Goal: Task Accomplishment & Management: Complete application form

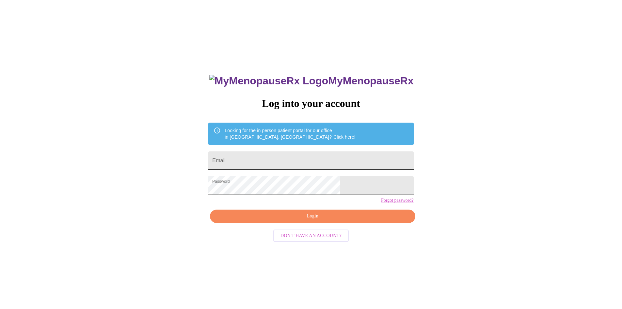
click at [280, 158] on input "Email" at bounding box center [310, 160] width 205 height 18
type input "[EMAIL_ADDRESS][DOMAIN_NAME]"
click at [305, 220] on span "Login" at bounding box center [313, 216] width 190 height 8
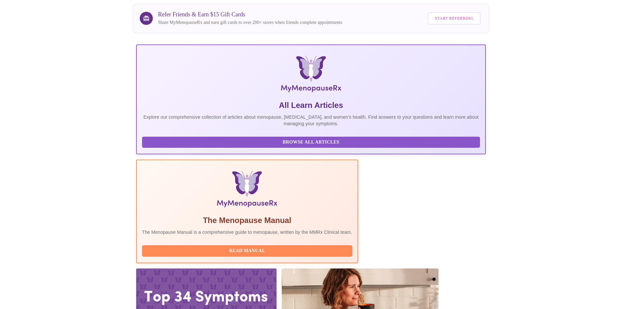
scroll to position [65, 0]
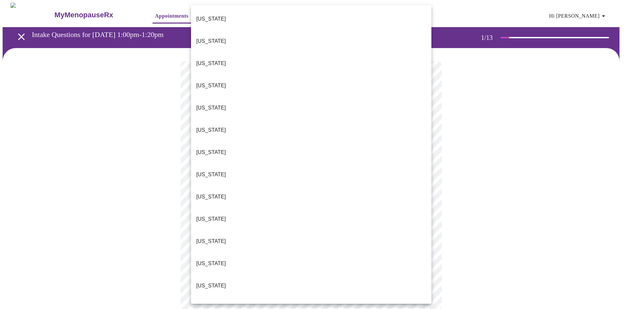
click at [301, 146] on body "MyMenopauseRx Appointments Messaging Labs Uploads Medications Community Refer a…" at bounding box center [314, 303] width 622 height 601
drag, startPoint x: 261, startPoint y: 210, endPoint x: 261, endPoint y: 215, distance: 5.2
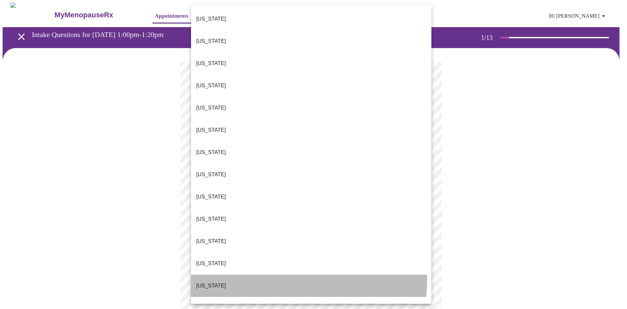
click at [251, 274] on li "[US_STATE]" at bounding box center [311, 285] width 240 height 22
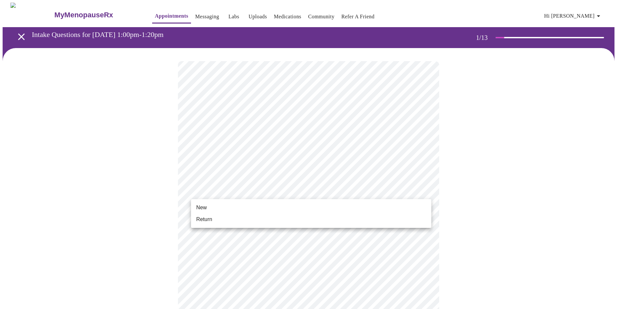
click at [254, 192] on body "MyMenopauseRx Appointments Messaging Labs Uploads Medications Community Refer a…" at bounding box center [311, 301] width 617 height 597
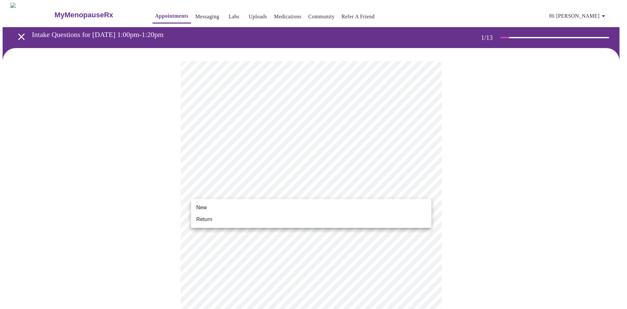
click at [243, 217] on li "Return" at bounding box center [311, 219] width 240 height 12
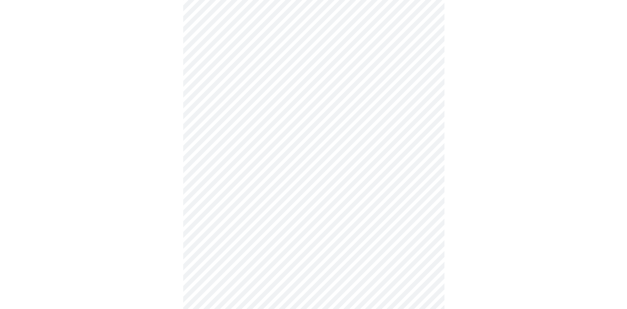
scroll to position [279, 0]
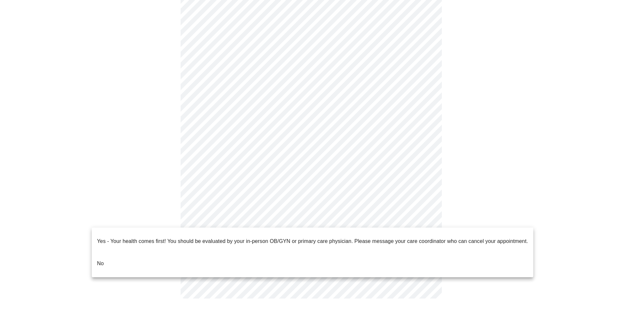
click at [308, 217] on body "MyMenopauseRx Appointments Messaging Labs Uploads Medications Community Refer a…" at bounding box center [314, 18] width 622 height 588
click at [261, 252] on li "No" at bounding box center [313, 263] width 442 height 22
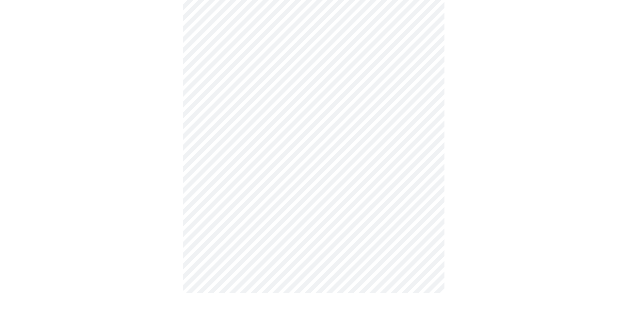
scroll to position [0, 0]
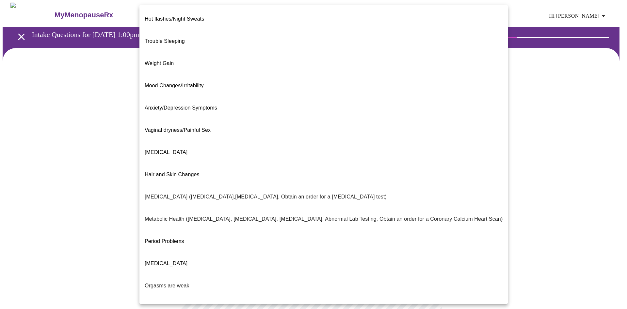
click at [354, 134] on body "MyMenopauseRx Appointments Messaging Labs Uploads Medications Community Refer a…" at bounding box center [314, 199] width 622 height 393
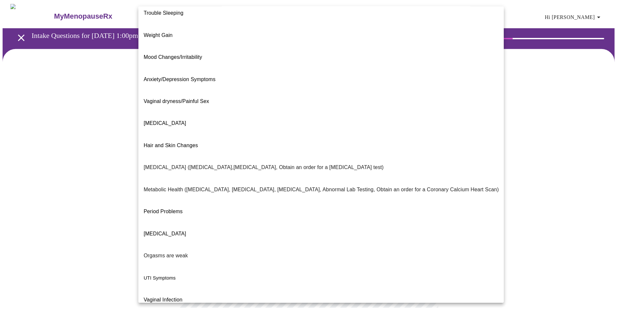
scroll to position [30, 0]
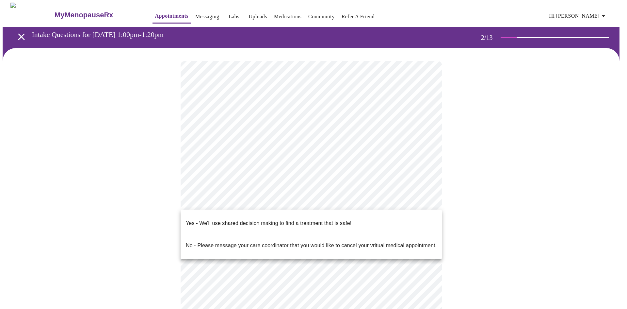
click at [243, 200] on body "MyMenopauseRx Appointments Messaging Labs Uploads Medications Community Refer a…" at bounding box center [314, 197] width 622 height 389
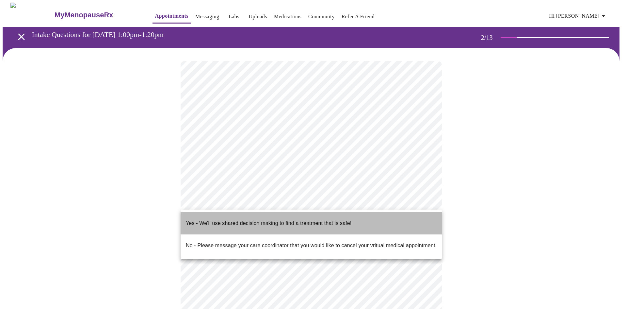
click at [242, 220] on p "Yes - We'll use shared decision making to find a treatment that is safe!" at bounding box center [269, 223] width 166 height 8
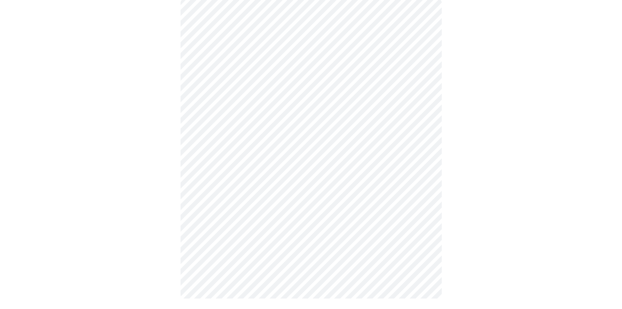
scroll to position [0, 0]
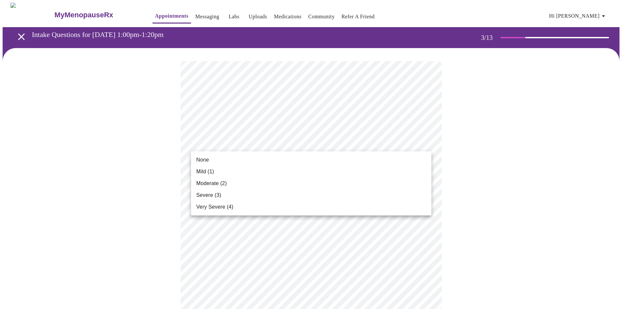
click at [246, 177] on li "Moderate (2)" at bounding box center [311, 183] width 240 height 12
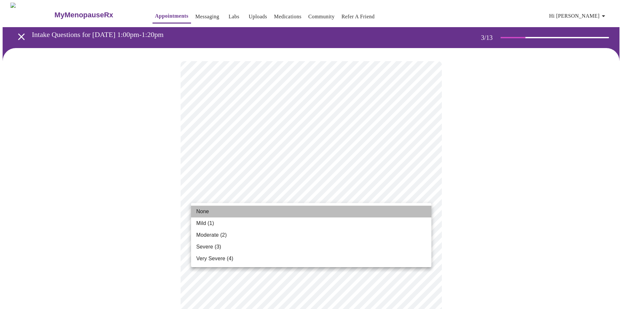
click at [235, 209] on li "None" at bounding box center [311, 211] width 240 height 12
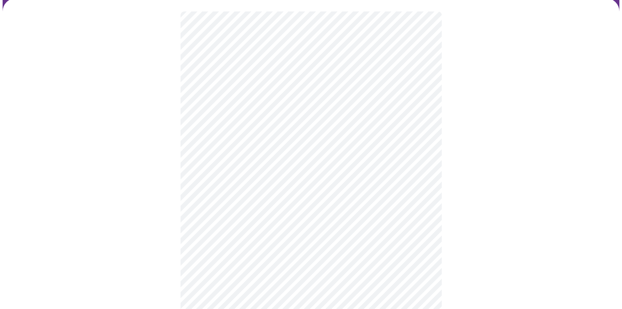
scroll to position [65, 0]
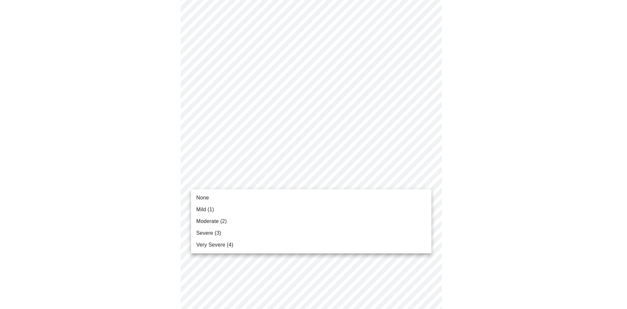
click at [242, 218] on li "Moderate (2)" at bounding box center [311, 221] width 240 height 12
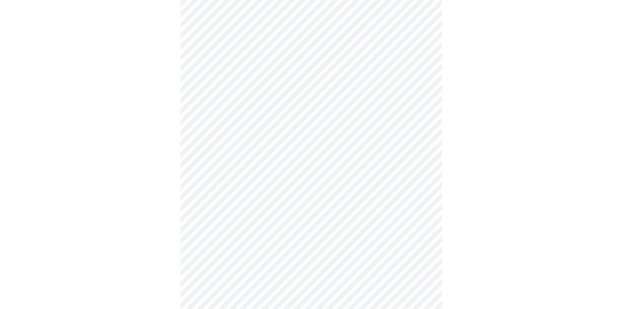
scroll to position [131, 0]
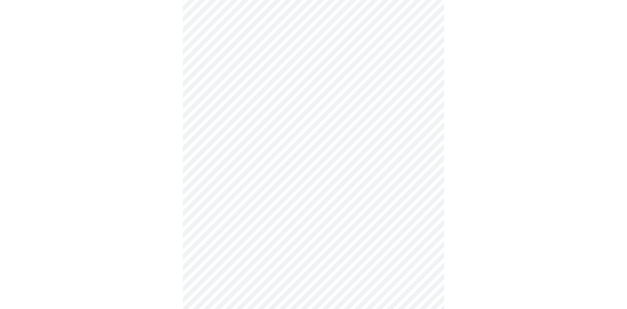
click at [251, 163] on body "MyMenopauseRx Appointments Messaging Labs Uploads Medications Community Refer a…" at bounding box center [314, 293] width 622 height 842
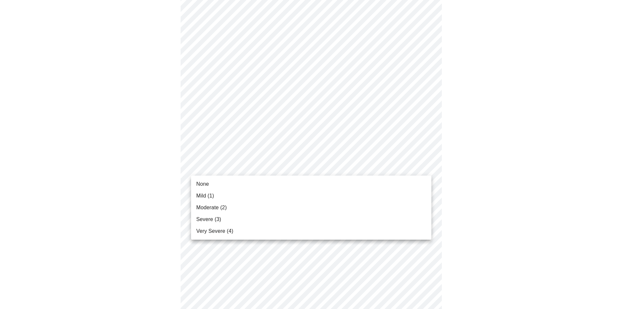
click at [246, 181] on li "None" at bounding box center [311, 184] width 240 height 12
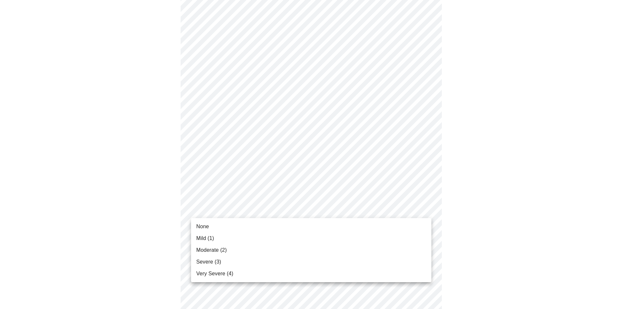
click at [247, 207] on body "MyMenopauseRx Appointments Messaging Labs Uploads Medications Community Refer a…" at bounding box center [314, 288] width 622 height 832
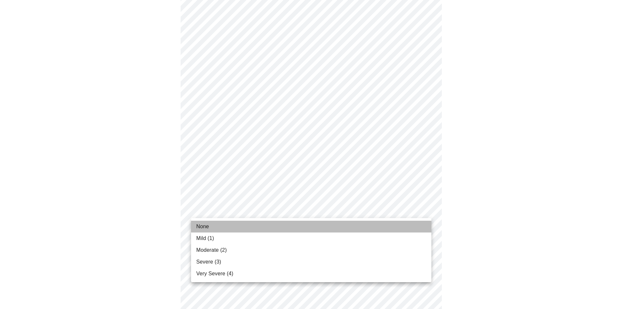
click at [246, 225] on li "None" at bounding box center [311, 227] width 240 height 12
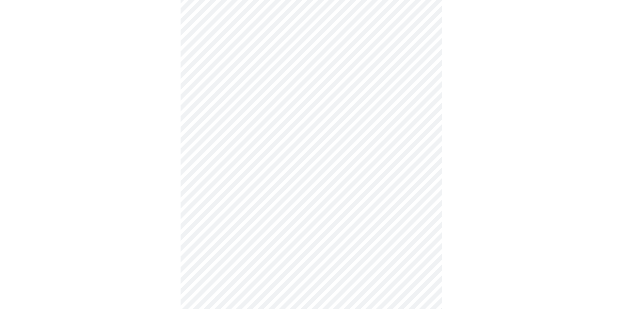
scroll to position [196, 0]
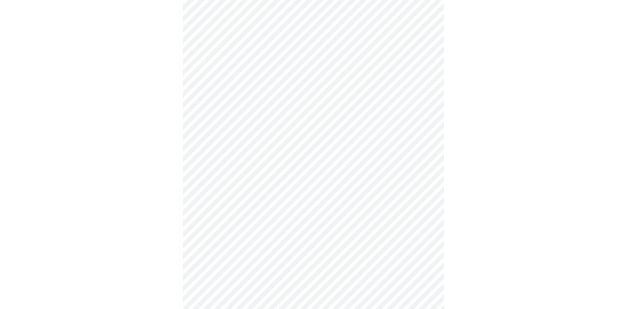
click at [254, 185] on body "MyMenopauseRx Appointments Messaging Labs Uploads Medications Community Refer a…" at bounding box center [314, 218] width 622 height 823
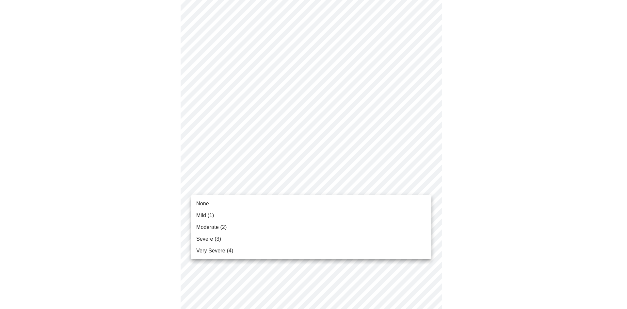
click at [235, 212] on li "Mild (1)" at bounding box center [311, 215] width 240 height 12
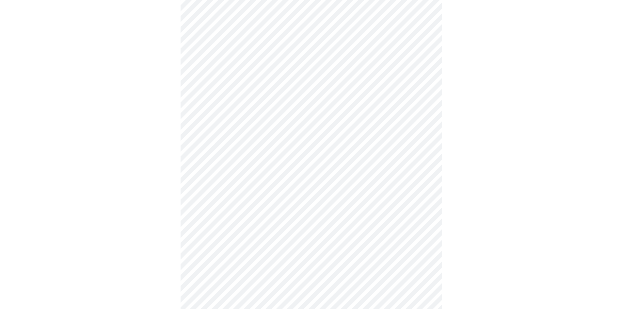
scroll to position [261, 0]
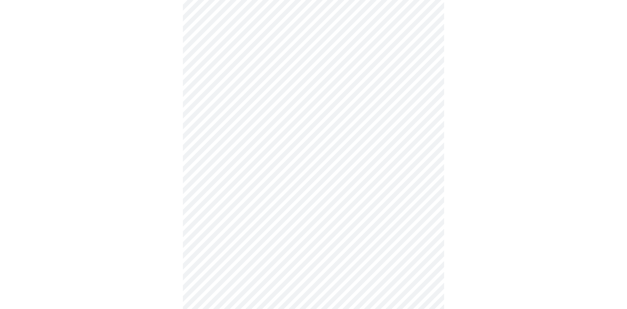
click at [249, 172] on body "MyMenopauseRx Appointments Messaging Labs Uploads Medications Community Refer a…" at bounding box center [314, 148] width 622 height 814
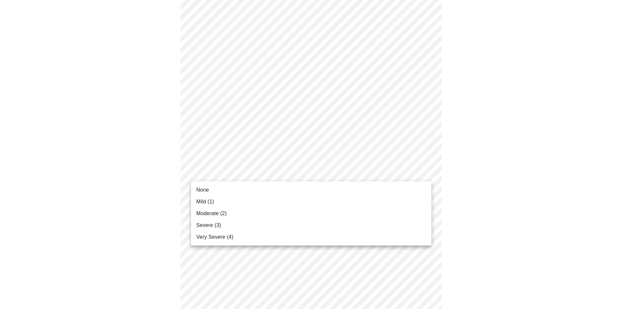
click at [237, 188] on li "None" at bounding box center [311, 190] width 240 height 12
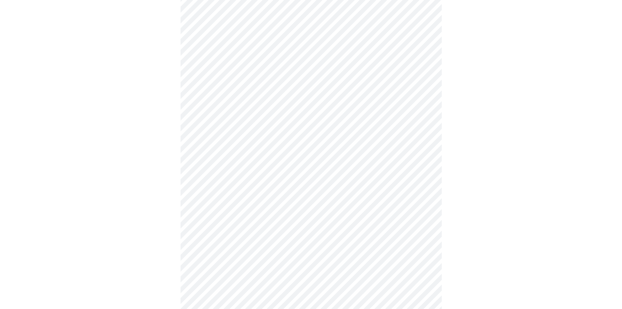
scroll to position [327, 0]
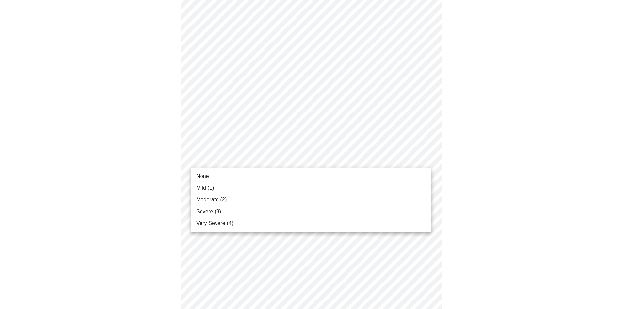
click at [242, 157] on body "MyMenopauseRx Appointments Messaging Labs Uploads Medications Community Refer a…" at bounding box center [314, 78] width 622 height 805
click at [236, 174] on li "None" at bounding box center [311, 176] width 240 height 12
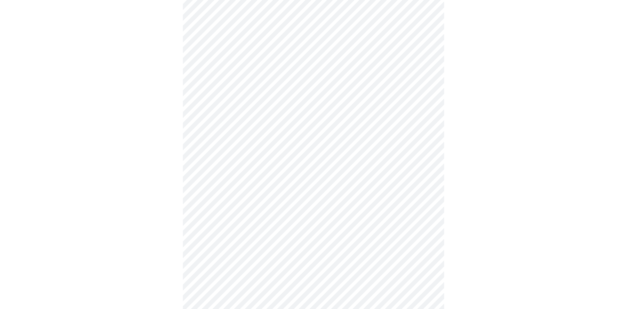
click at [240, 205] on body "MyMenopauseRx Appointments Messaging Labs Uploads Medications Community Refer a…" at bounding box center [314, 74] width 622 height 796
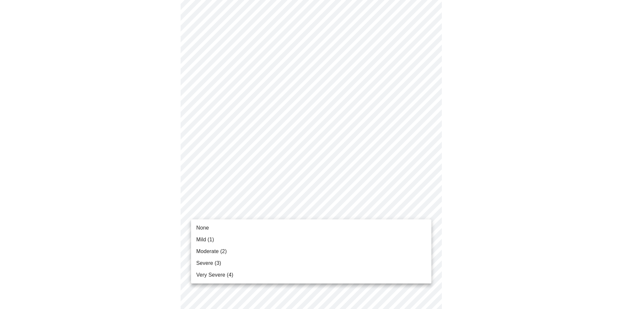
click at [239, 229] on li "None" at bounding box center [311, 228] width 240 height 12
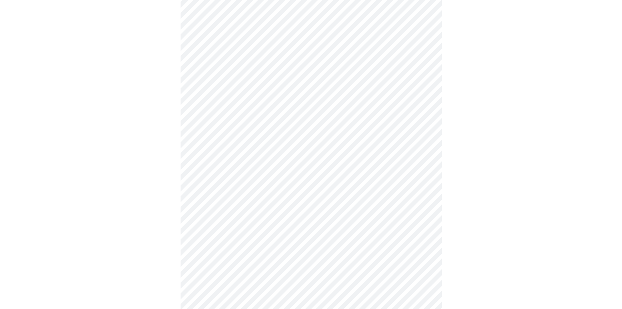
scroll to position [457, 0]
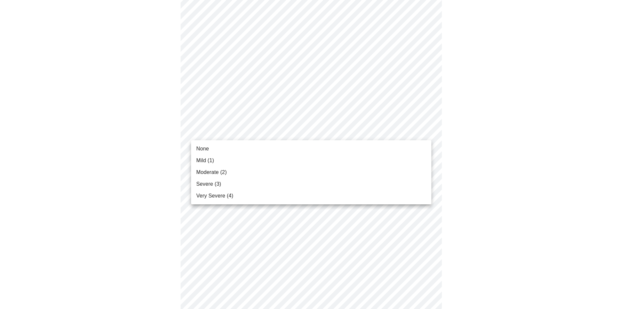
click at [232, 172] on li "Moderate (2)" at bounding box center [311, 172] width 240 height 12
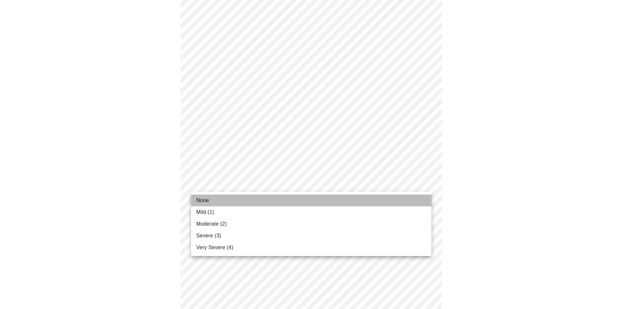
click at [229, 199] on li "None" at bounding box center [311, 200] width 240 height 12
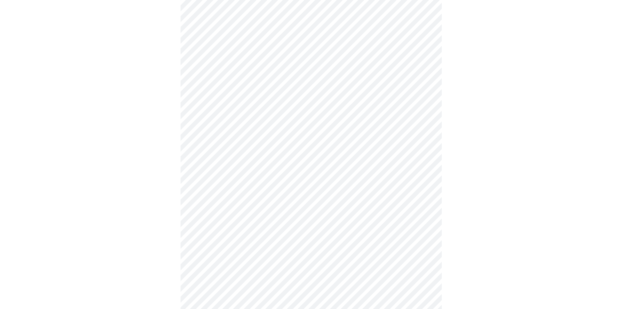
scroll to position [261, 0]
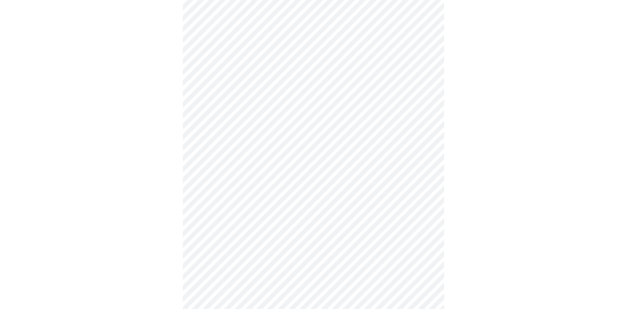
click at [262, 112] on body "MyMenopauseRx Appointments Messaging Labs Uploads Medications Community Refer a…" at bounding box center [314, 50] width 622 height 618
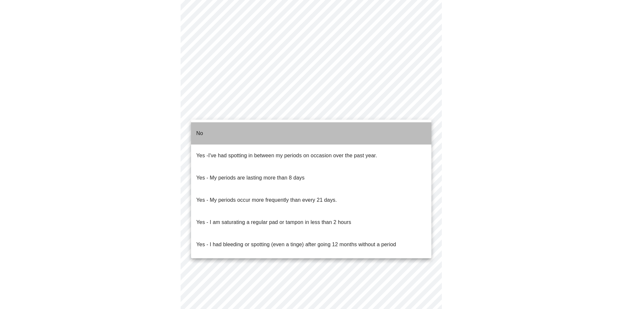
click at [249, 132] on li "No" at bounding box center [311, 133] width 240 height 22
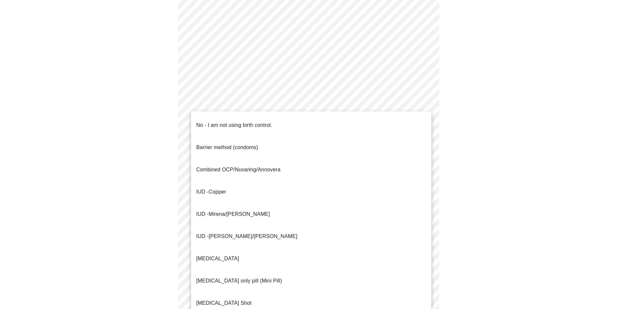
click at [253, 160] on body "MyMenopauseRx Appointments Messaging Labs Uploads Medications Community Refer a…" at bounding box center [311, 48] width 617 height 615
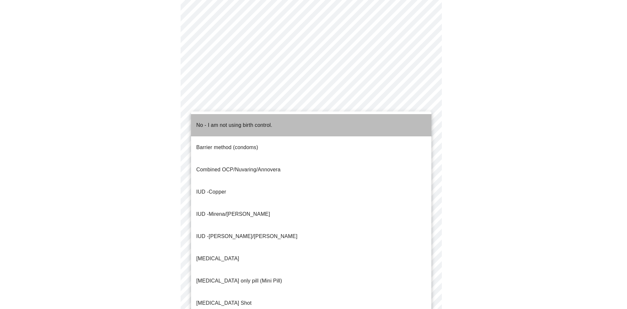
click at [254, 125] on span "No - I am not using birth control." at bounding box center [234, 125] width 76 height 18
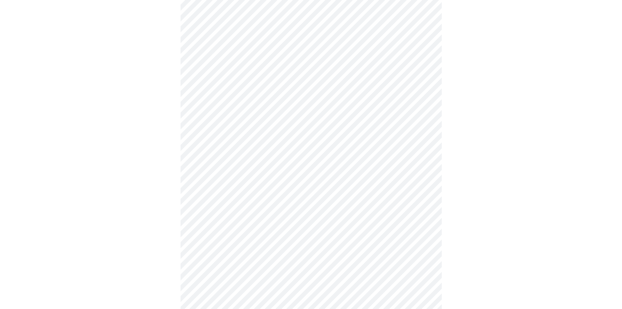
click at [263, 205] on body "MyMenopauseRx Appointments Messaging Labs Uploads Medications Community Refer a…" at bounding box center [311, 46] width 617 height 611
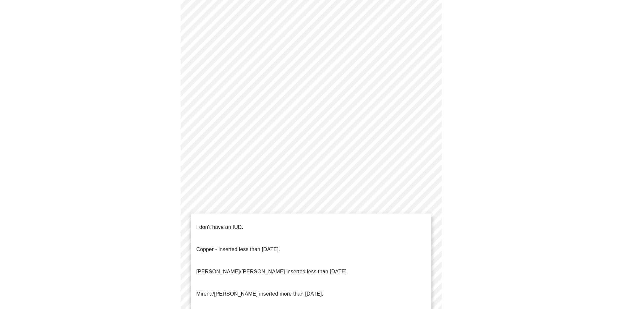
click at [264, 221] on li "I don't have an IUD." at bounding box center [311, 227] width 240 height 22
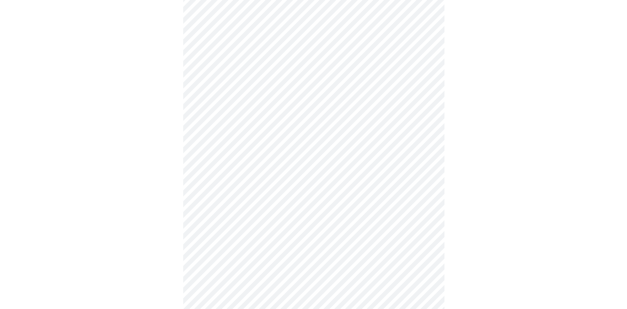
scroll to position [298, 0]
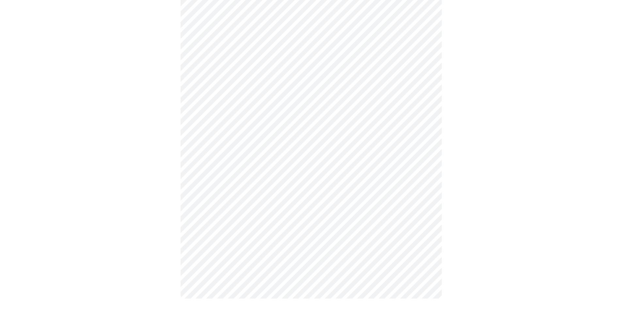
click at [265, 213] on body "MyMenopauseRx Appointments Messaging Labs Uploads Medications Community Refer a…" at bounding box center [311, 8] width 617 height 607
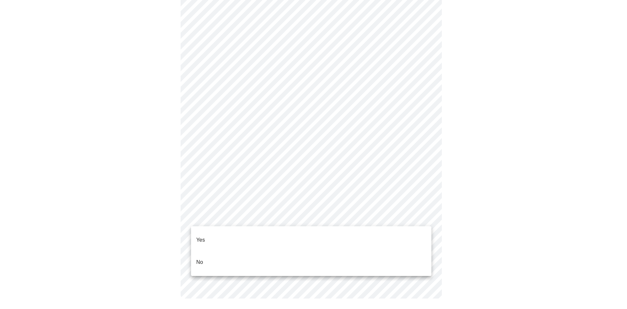
click at [249, 231] on li "Yes" at bounding box center [311, 240] width 240 height 22
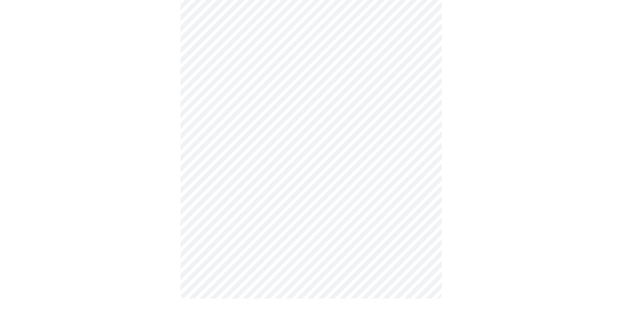
scroll to position [0, 0]
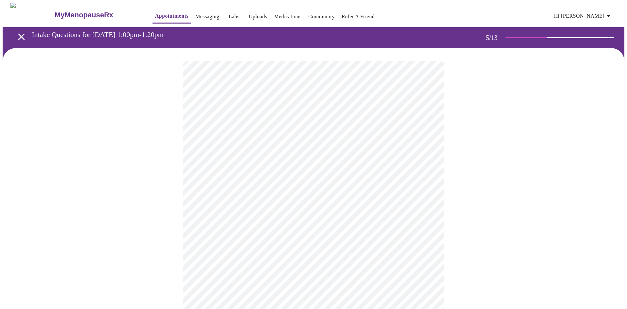
click at [299, 172] on body "MyMenopauseRx Appointments Messaging Labs Uploads Medications Community Refer a…" at bounding box center [314, 246] width 622 height 487
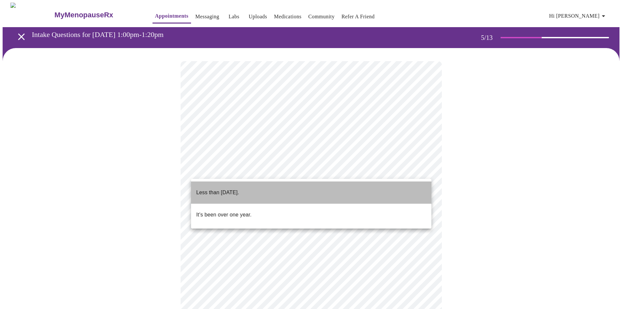
click at [281, 186] on li "Less than [DATE]." at bounding box center [311, 192] width 240 height 22
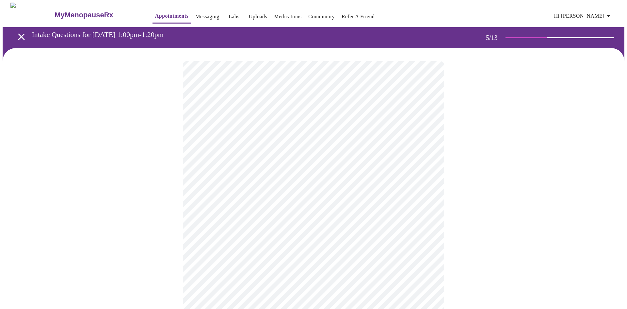
click at [280, 227] on body "MyMenopauseRx Appointments Messaging Labs Uploads Medications Community Refer a…" at bounding box center [314, 244] width 622 height 483
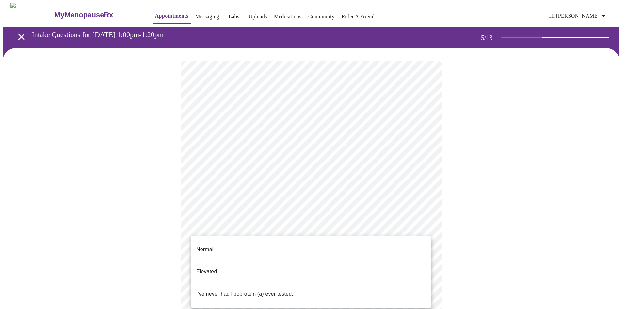
click at [280, 245] on li "Normal" at bounding box center [311, 249] width 240 height 22
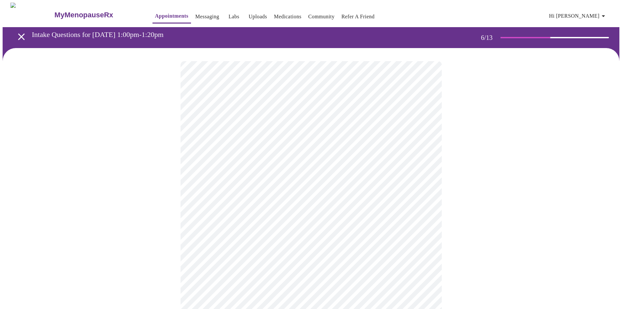
click at [214, 188] on body "MyMenopauseRx Appointments Messaging Labs Uploads Medications Community Refer a…" at bounding box center [311, 173] width 617 height 340
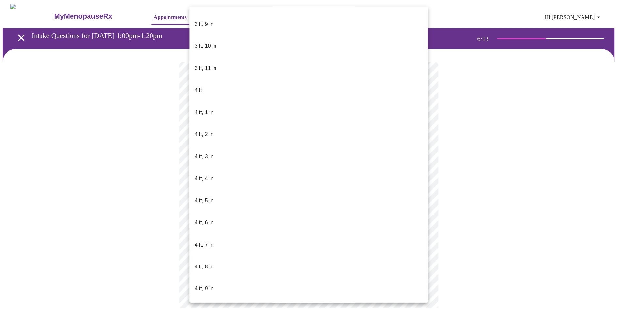
scroll to position [261, 0]
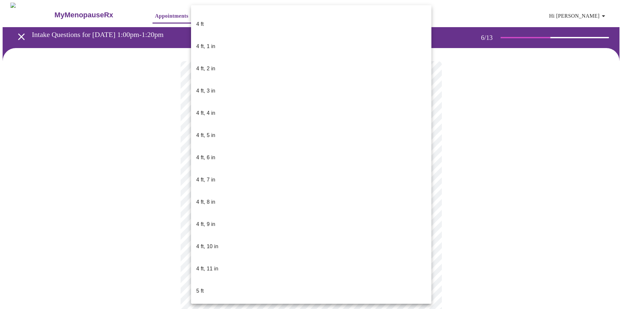
click at [210, 308] on p "5 ft, 1 in" at bounding box center [205, 313] width 19 height 8
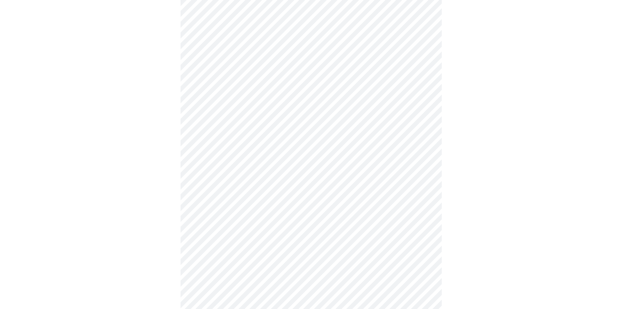
scroll to position [1699, 0]
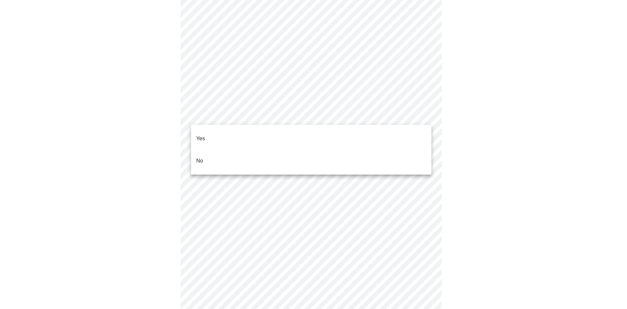
click at [239, 150] on li "No" at bounding box center [311, 161] width 240 height 22
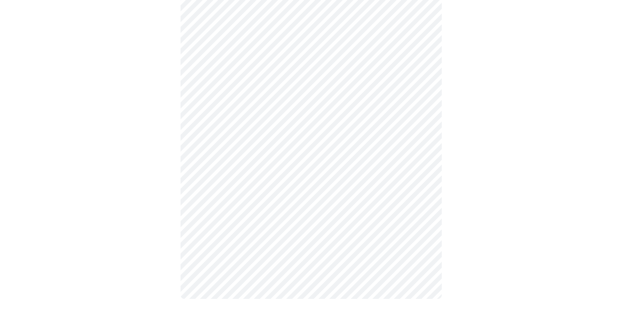
scroll to position [196, 0]
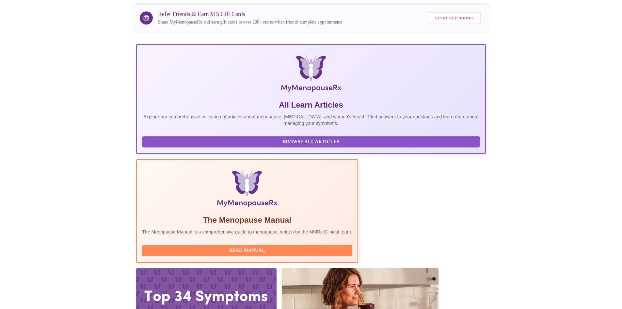
scroll to position [65, 0]
